Goal: Task Accomplishment & Management: Manage account settings

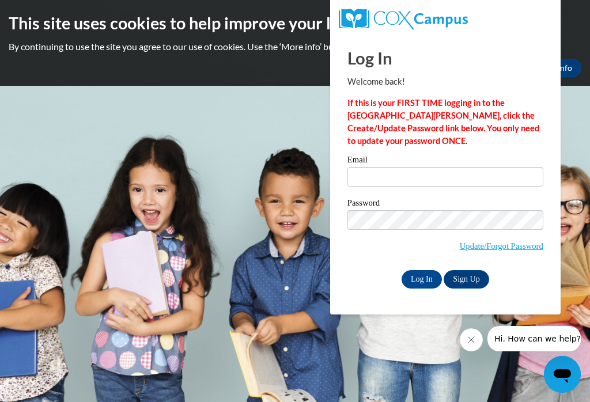
click at [421, 288] on input "Log In" at bounding box center [422, 279] width 40 height 18
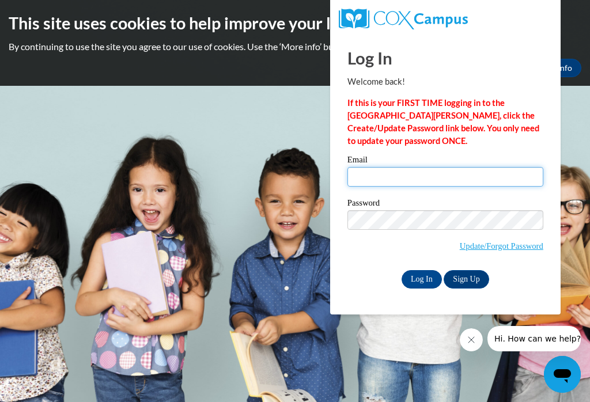
type input "[EMAIL_ADDRESS][DOMAIN_NAME]"
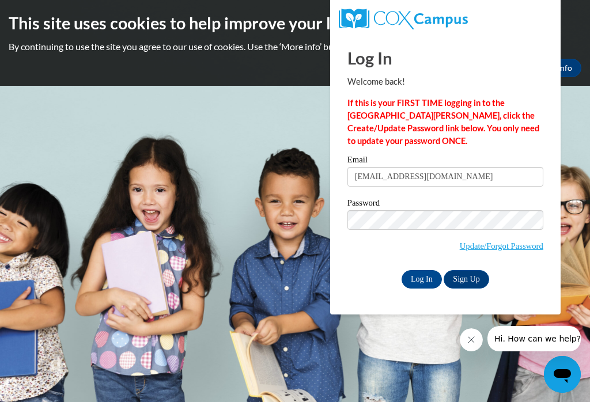
click at [421, 279] on input "Log In" at bounding box center [422, 279] width 40 height 18
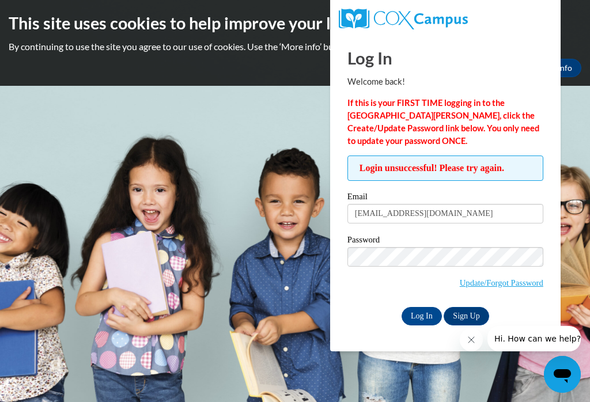
click at [394, 199] on label "Email" at bounding box center [445, 198] width 196 height 12
click at [394, 204] on input "[EMAIL_ADDRESS][DOMAIN_NAME]" at bounding box center [445, 214] width 196 height 20
click at [429, 325] on input "Log In" at bounding box center [422, 316] width 40 height 18
click at [526, 287] on link "Update/Forgot Password" at bounding box center [502, 282] width 84 height 9
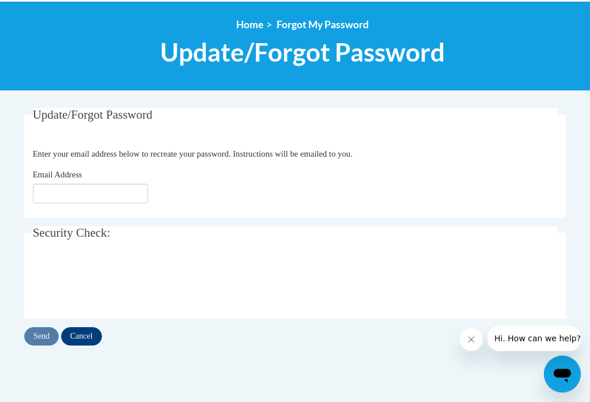
scroll to position [123, 0]
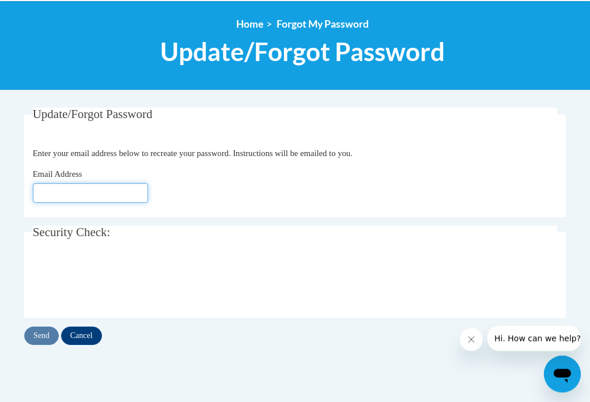
click at [57, 201] on input "Email Address" at bounding box center [90, 194] width 115 height 20
type input "[EMAIL_ADDRESS][DOMAIN_NAME]"
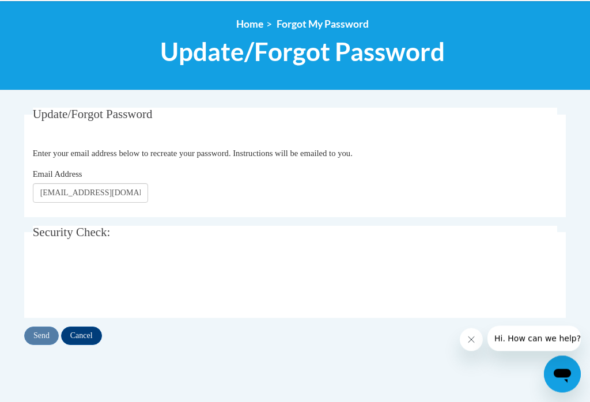
click at [41, 335] on input "Send" at bounding box center [41, 336] width 35 height 18
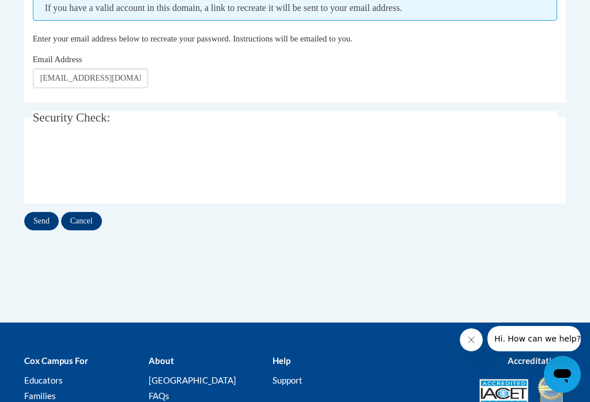
click at [47, 225] on input "Send" at bounding box center [41, 221] width 35 height 18
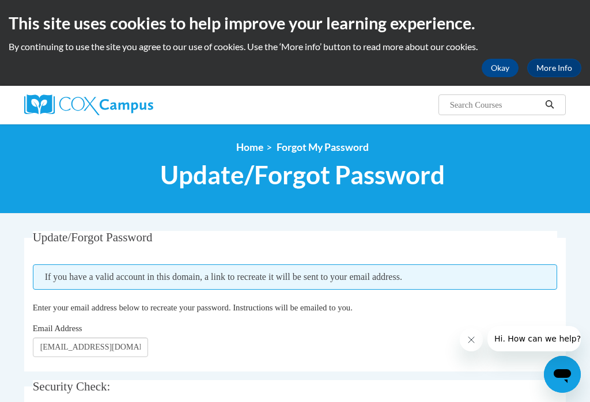
click at [505, 75] on button "Okay" at bounding box center [500, 68] width 37 height 18
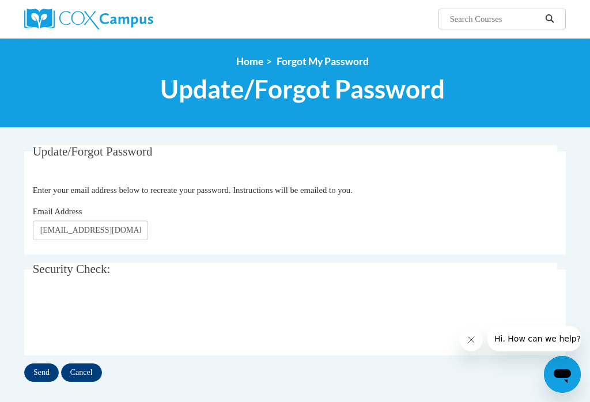
click at [48, 377] on input "Send" at bounding box center [41, 373] width 35 height 18
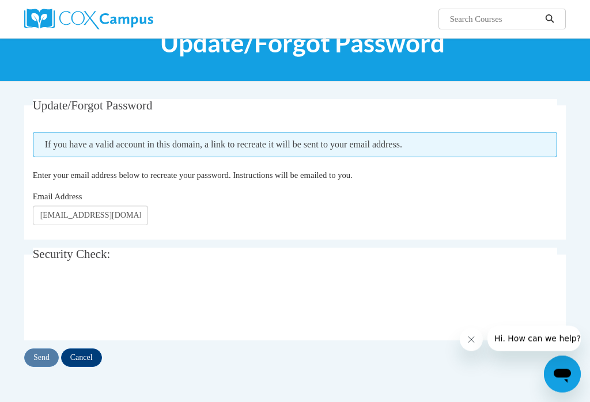
scroll to position [46, 0]
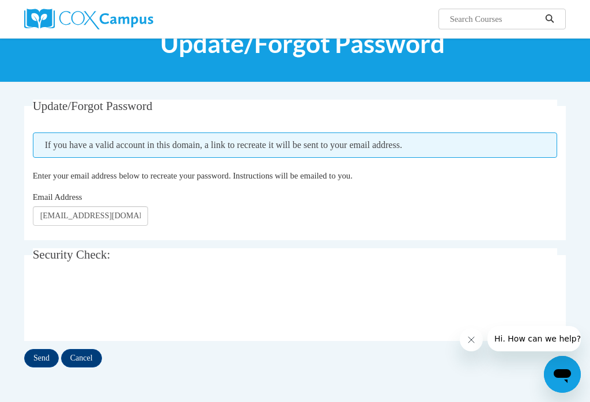
click at [41, 356] on input "Send" at bounding box center [41, 358] width 35 height 18
